Goal: Task Accomplishment & Management: Manage account settings

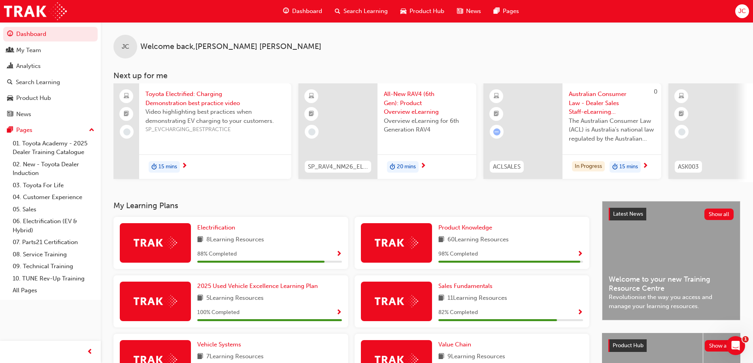
click at [356, 9] on span "Search Learning" at bounding box center [365, 11] width 44 height 9
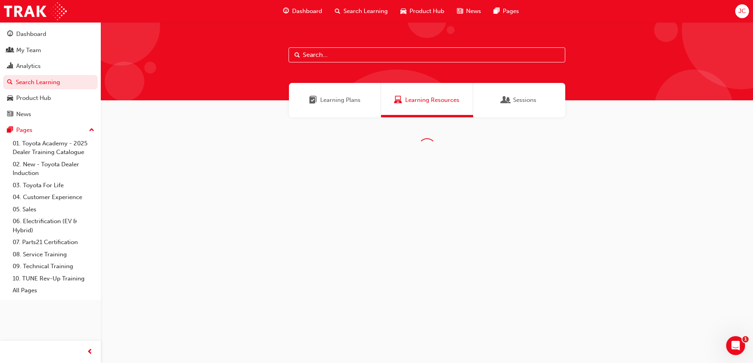
click at [356, 9] on span "Search Learning" at bounding box center [365, 11] width 44 height 9
click at [327, 58] on input "text" at bounding box center [426, 54] width 277 height 15
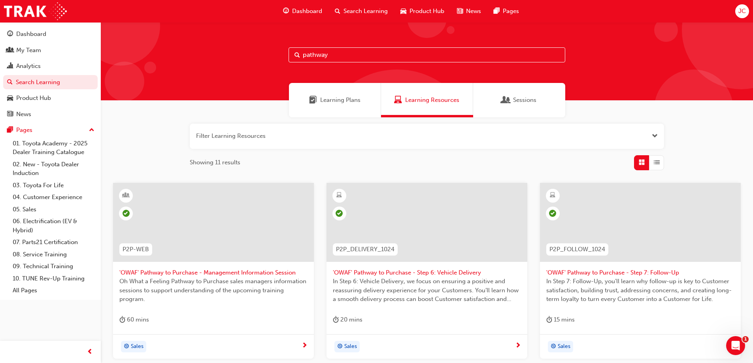
click at [369, 55] on input "pathway" at bounding box center [426, 54] width 277 height 15
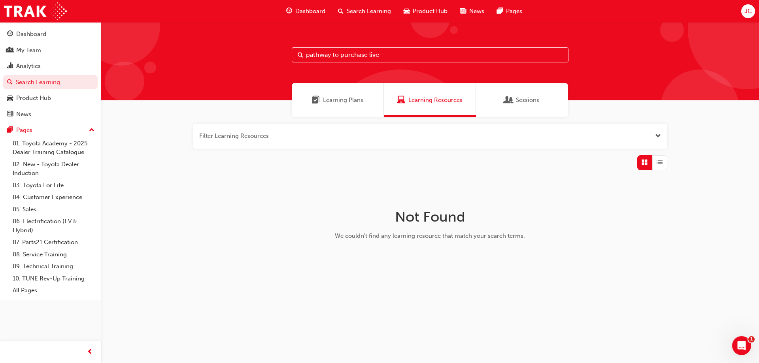
drag, startPoint x: 367, startPoint y: 53, endPoint x: 225, endPoint y: 52, distance: 142.3
click at [275, 58] on div "pathway to purchase live" at bounding box center [430, 61] width 658 height 78
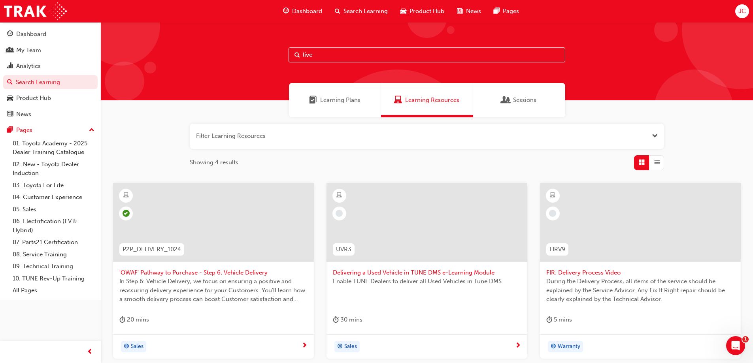
click at [518, 96] on span "Sessions" at bounding box center [524, 100] width 23 height 9
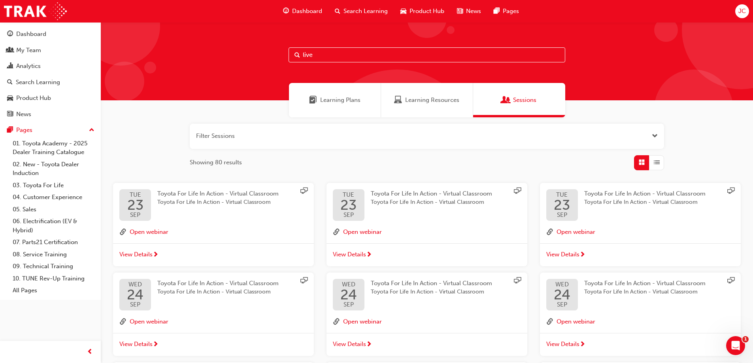
click at [383, 57] on input "live" at bounding box center [426, 54] width 277 height 15
drag, startPoint x: 325, startPoint y: 57, endPoint x: 279, endPoint y: 58, distance: 46.6
click at [279, 58] on div "live twa" at bounding box center [427, 61] width 652 height 78
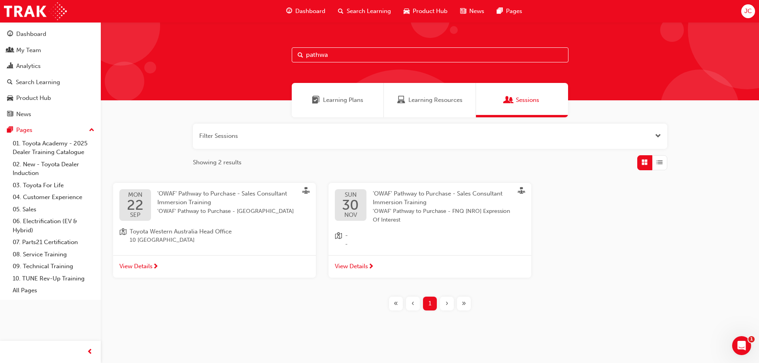
type input "pathwa"
click at [141, 266] on span "View Details" at bounding box center [135, 266] width 33 height 9
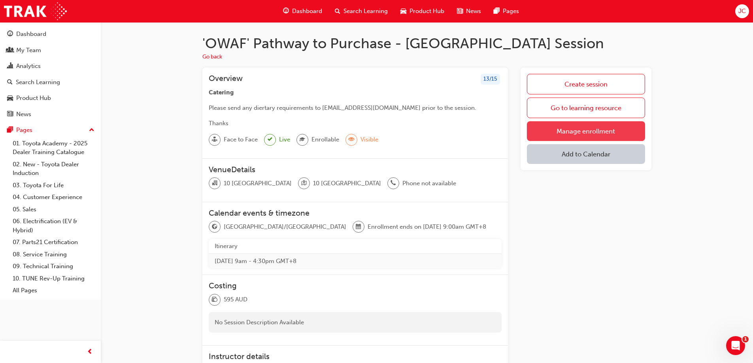
click at [609, 127] on link "Manage enrollment" at bounding box center [586, 131] width 118 height 20
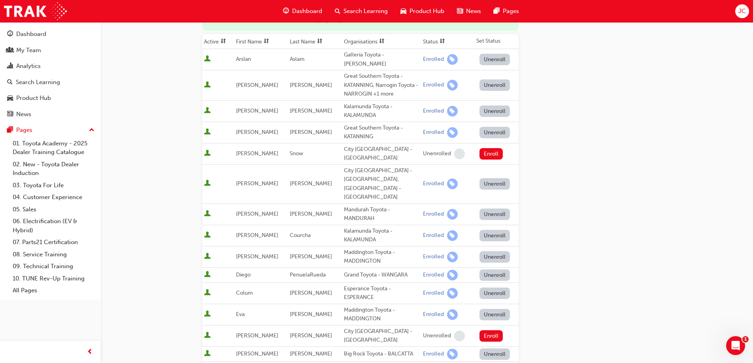
scroll to position [79, 0]
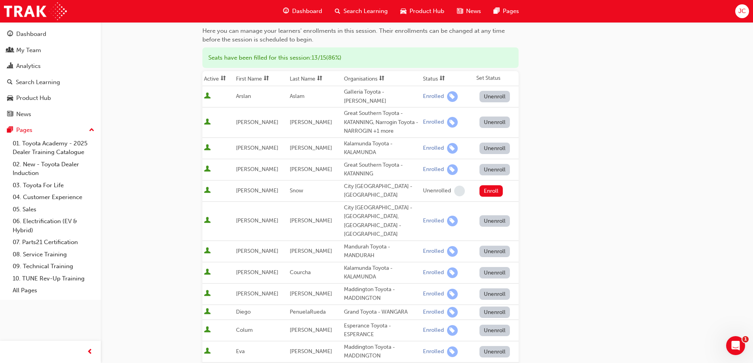
click at [494, 143] on button "Unenroll" at bounding box center [494, 148] width 31 height 11
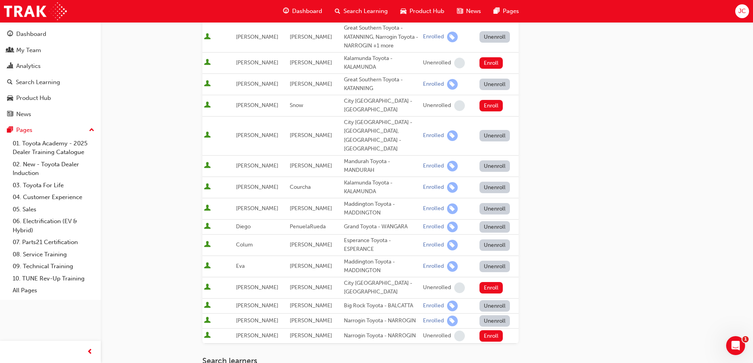
scroll to position [237, 0]
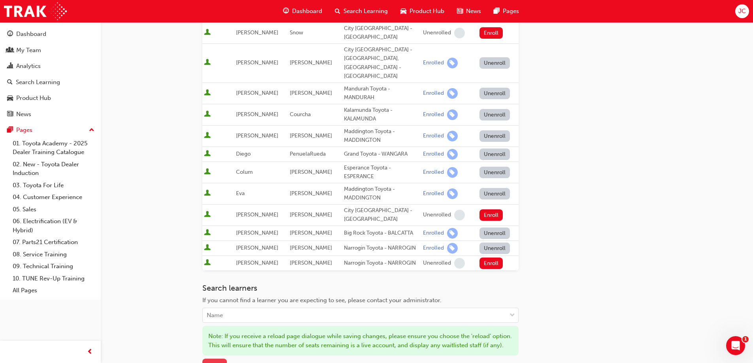
click at [219, 362] on span "Save" at bounding box center [214, 365] width 13 height 7
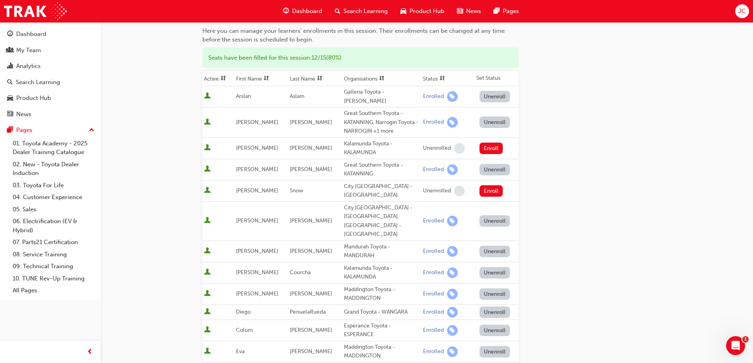
scroll to position [277, 0]
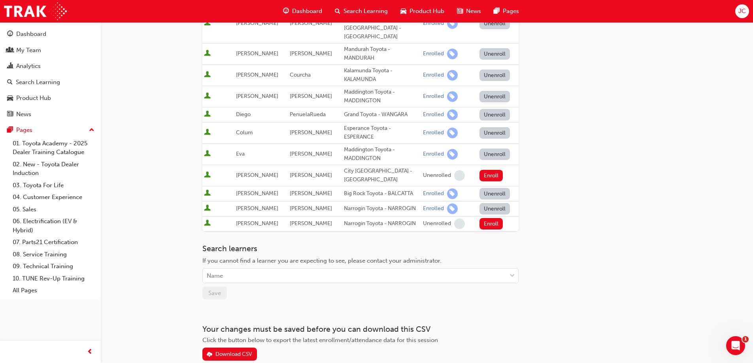
click at [296, 5] on div "Dashboard" at bounding box center [303, 11] width 52 height 16
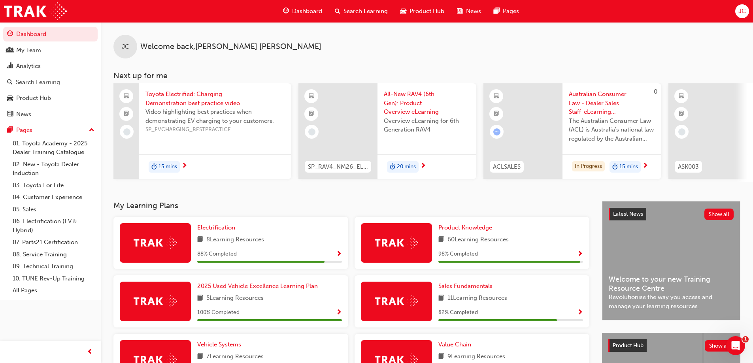
click at [410, 112] on span "All-New RAV4 (6th Gen): Product Overview eLearning" at bounding box center [427, 103] width 86 height 27
